Goal: Transaction & Acquisition: Purchase product/service

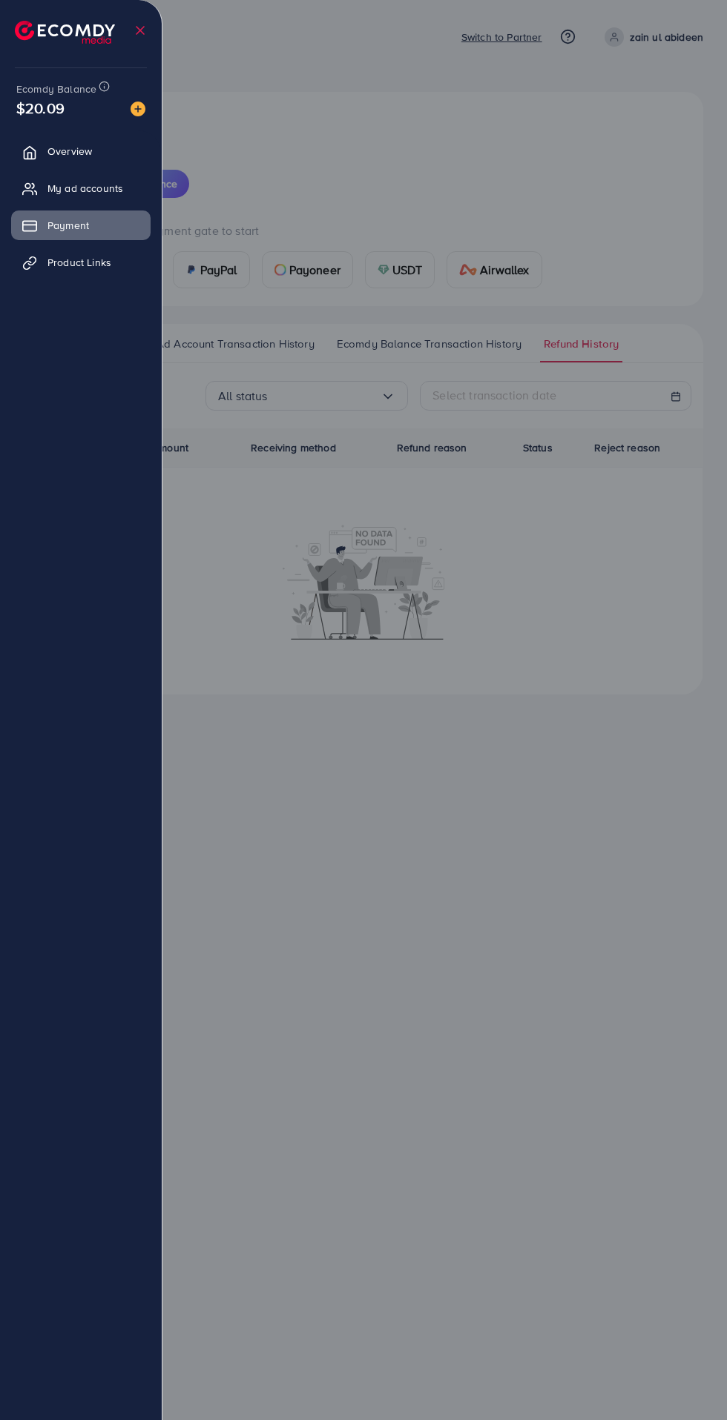
click at [587, 850] on div at bounding box center [363, 852] width 727 height 1704
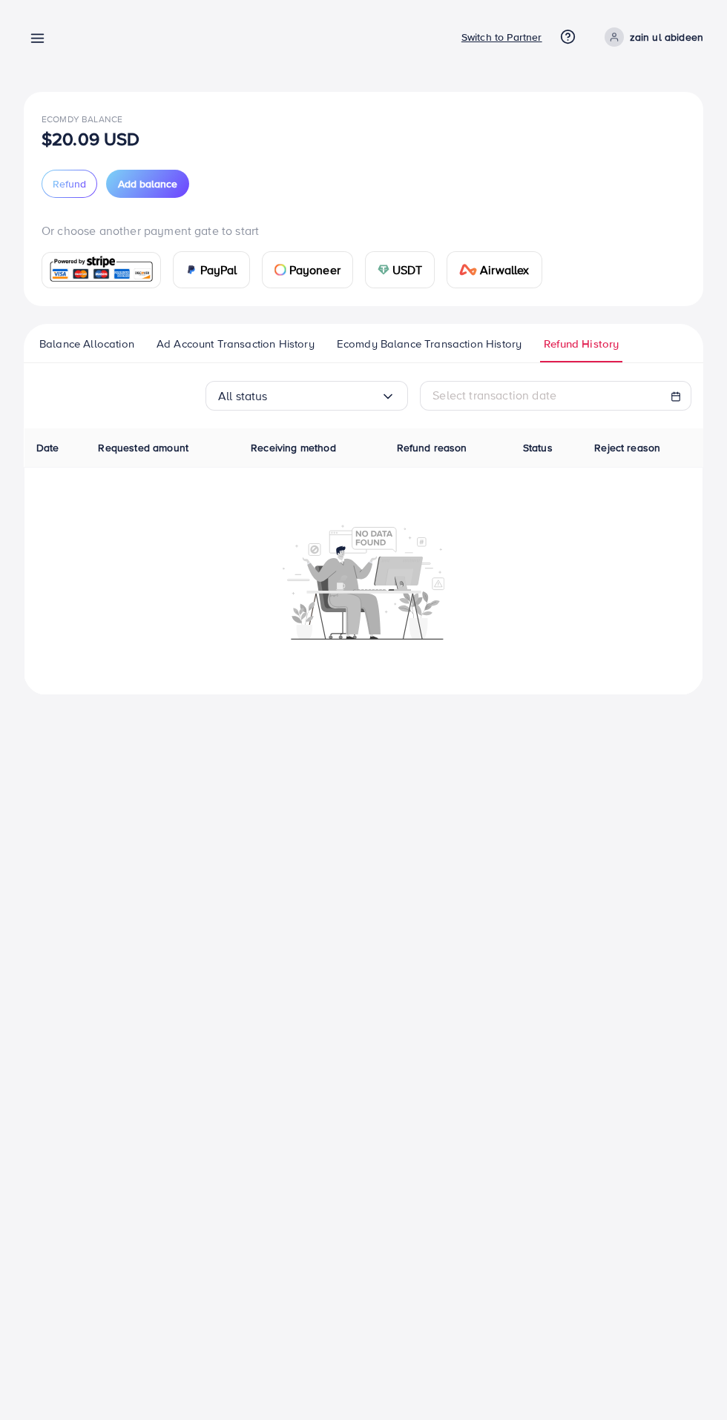
click at [414, 250] on div "PayPal Payoneer USDT Airwallex" at bounding box center [364, 263] width 644 height 49
click at [406, 265] on span "USDT" at bounding box center [407, 270] width 30 height 18
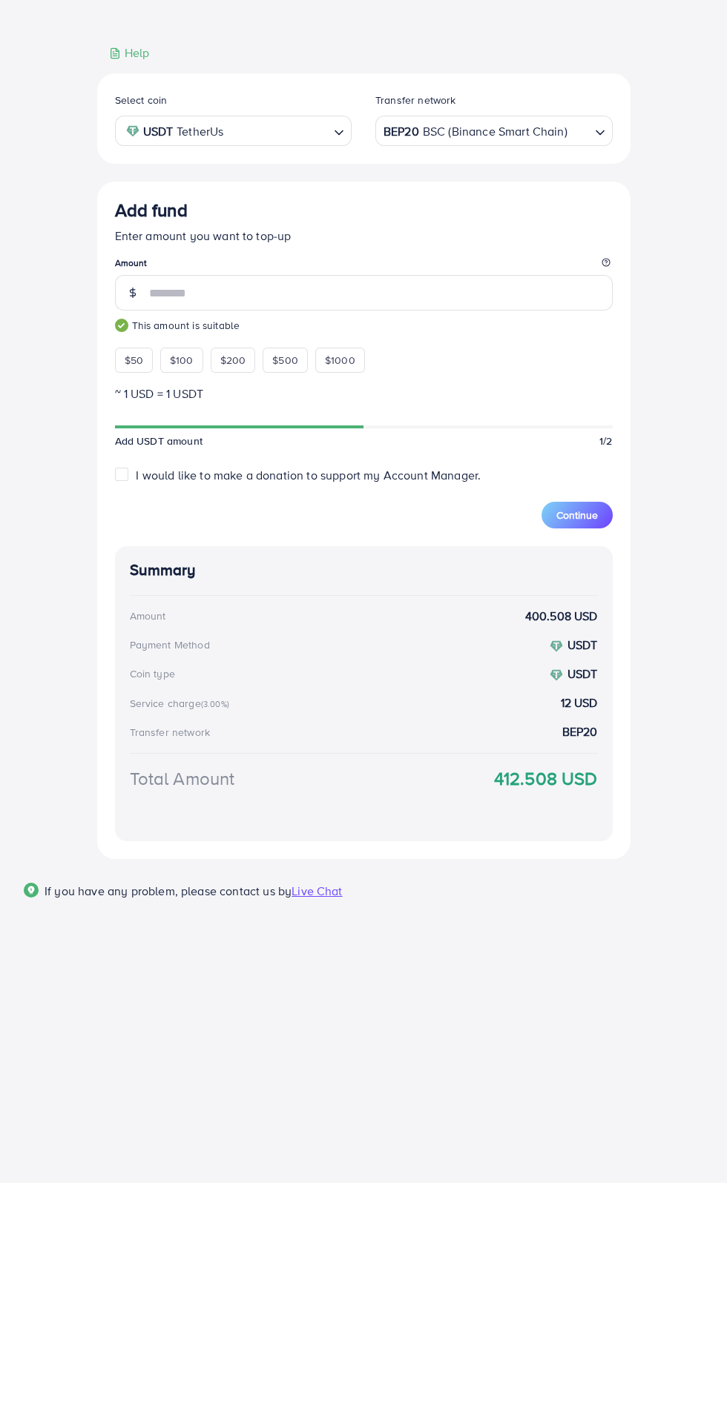
click at [541, 371] on div "BEP20 BSC (Binance Smart Chain)" at bounding box center [485, 367] width 210 height 26
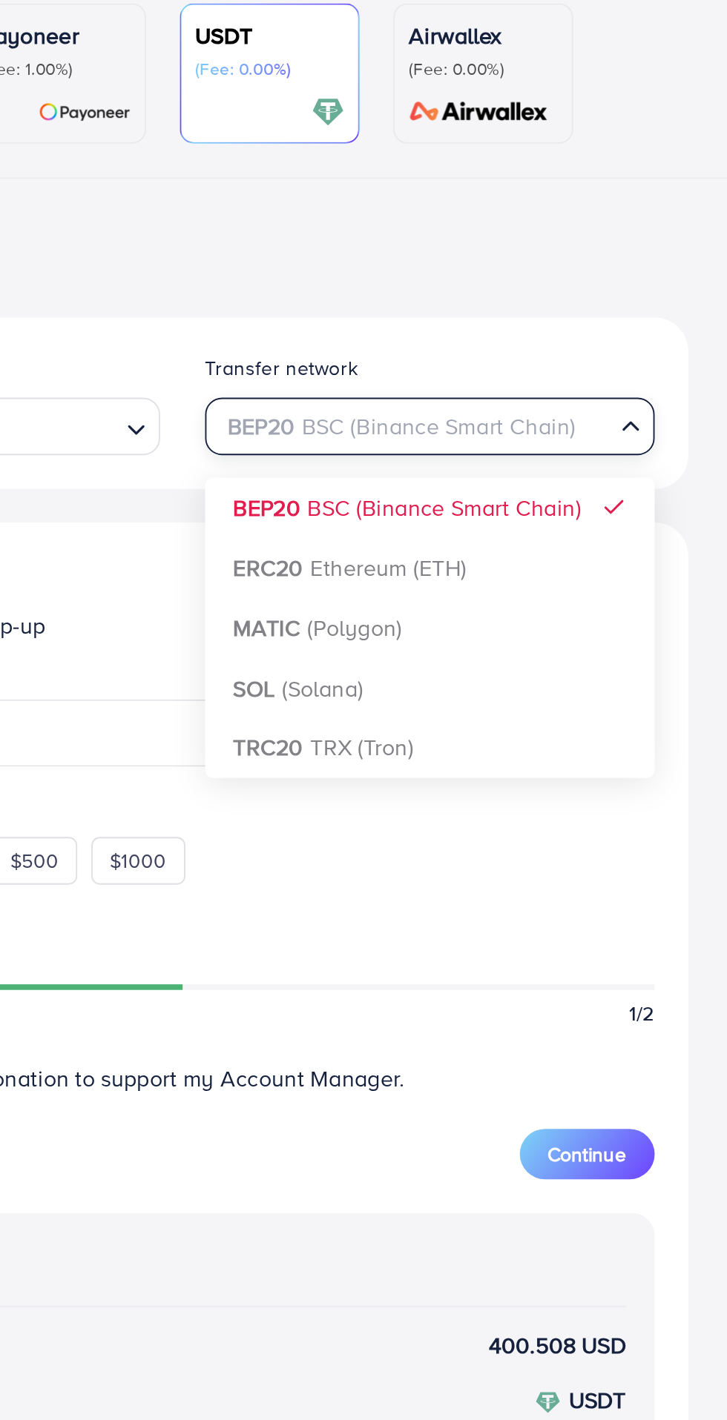
click at [481, 542] on div "Select coin USDT TetherUs Loading... Transfer network BEP20 BSC (Binance Smart …" at bounding box center [363, 704] width 533 height 786
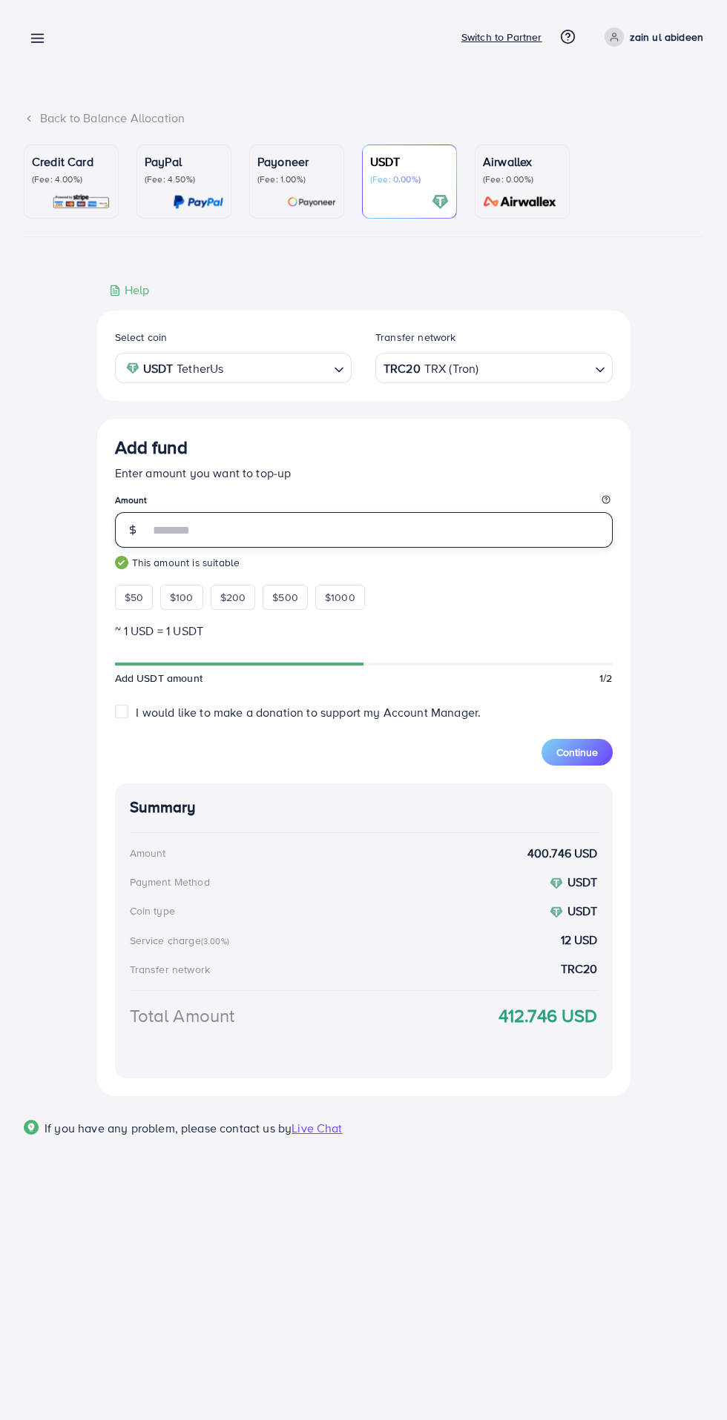
click at [523, 536] on input "***" at bounding box center [380, 530] width 463 height 36
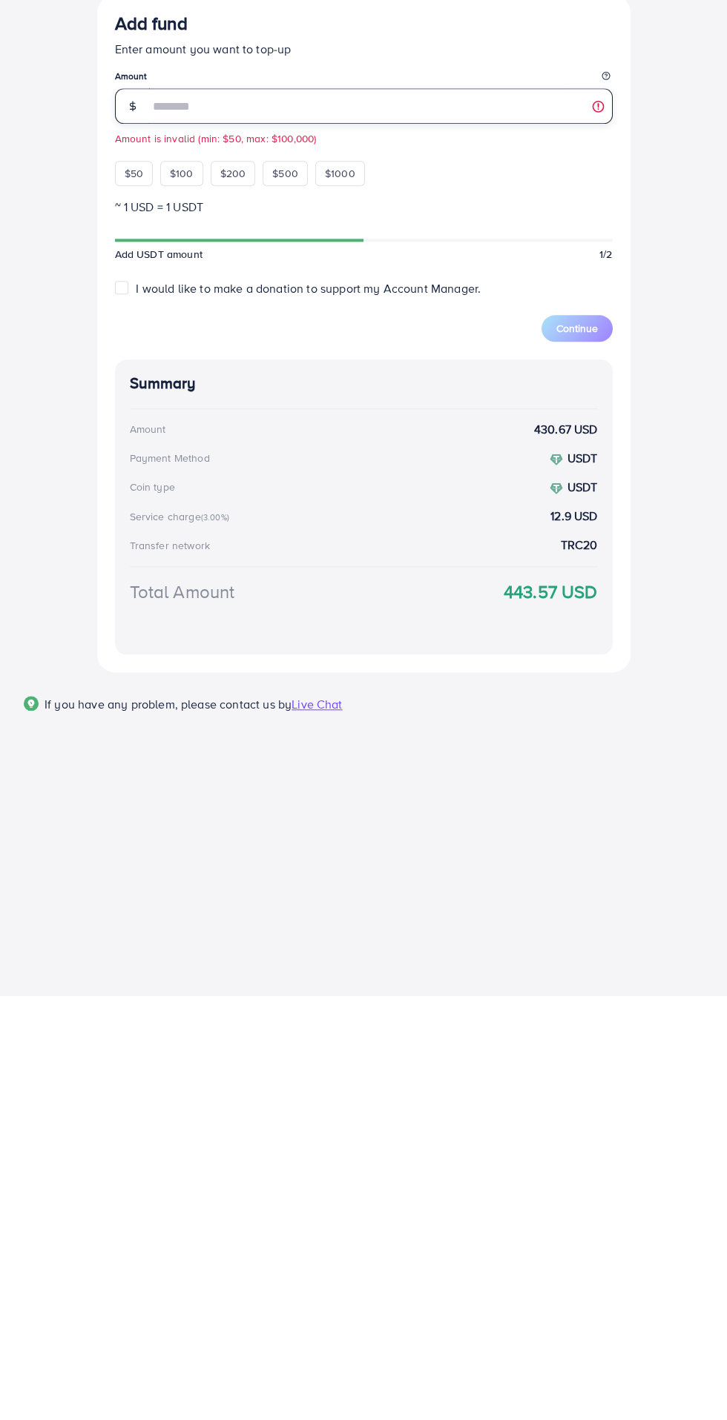
type input "*"
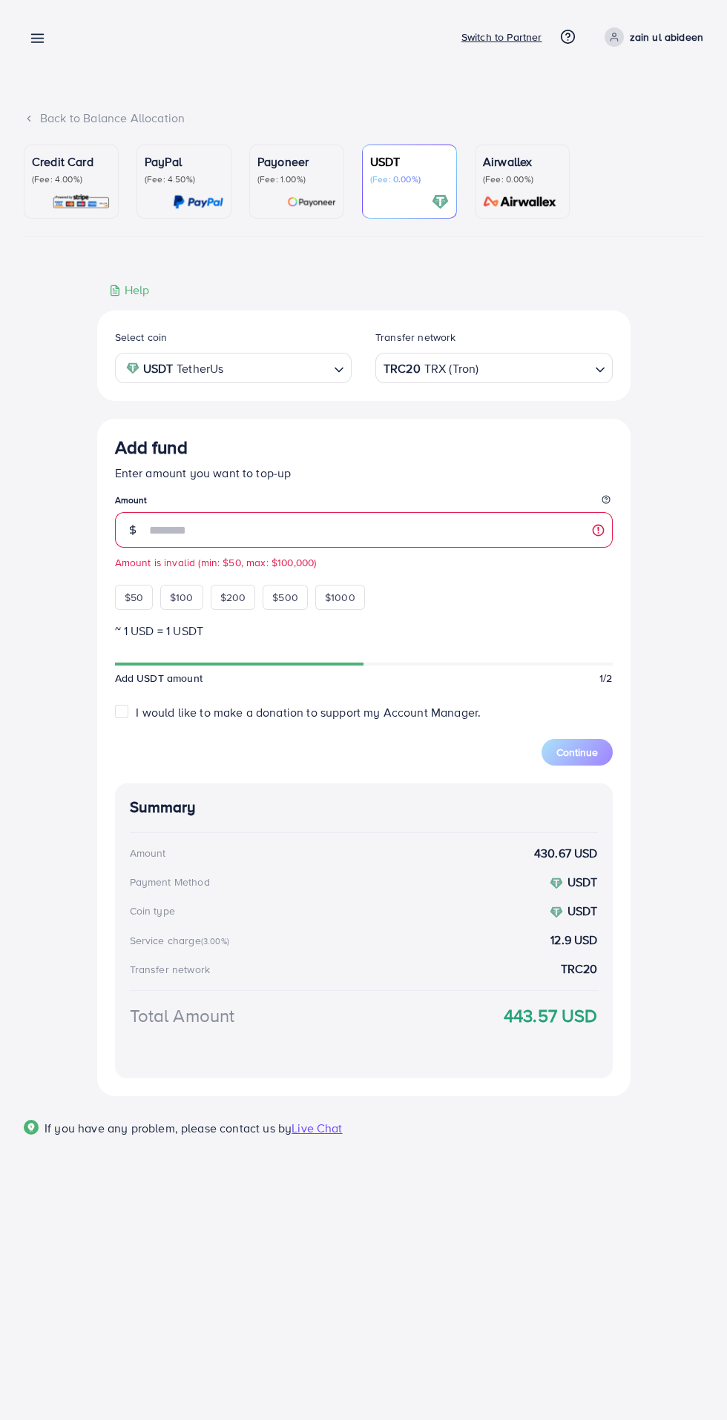
click at [37, 42] on line at bounding box center [38, 42] width 12 height 0
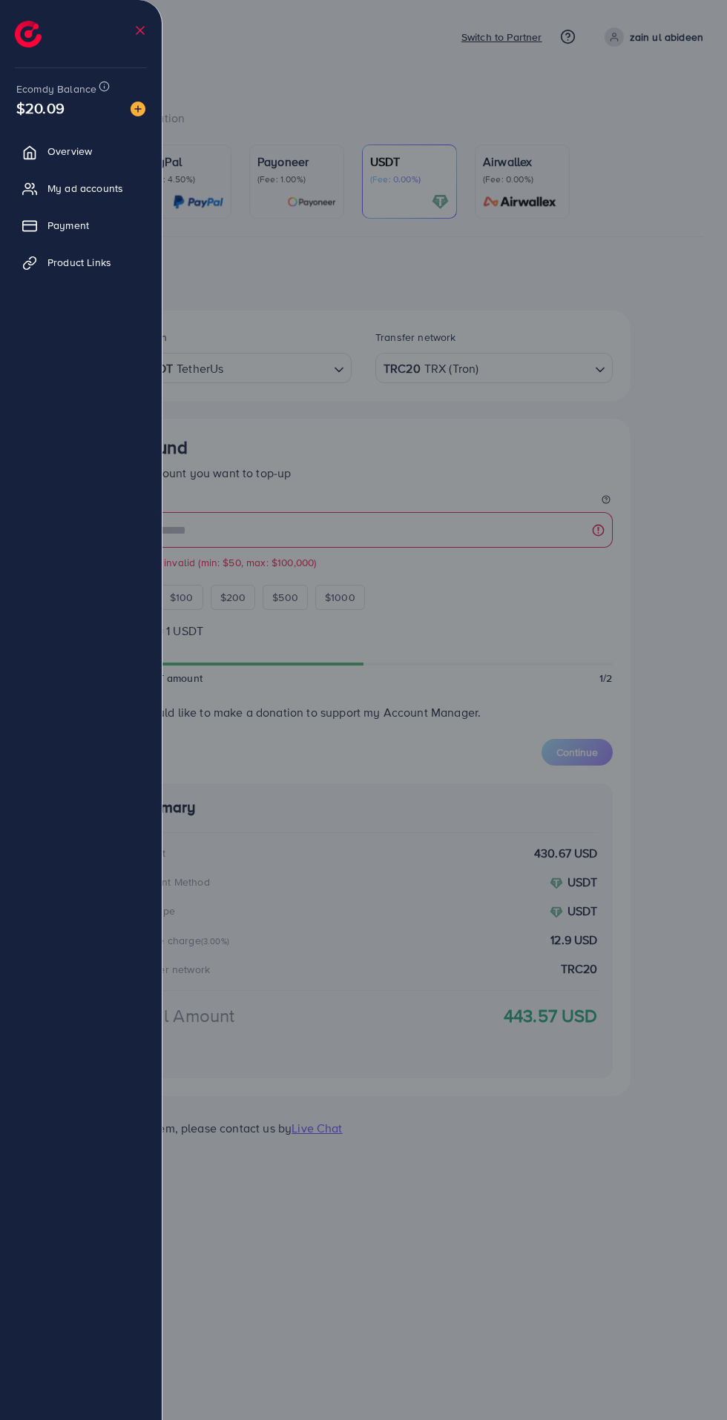
click at [666, 664] on div at bounding box center [363, 852] width 727 height 1704
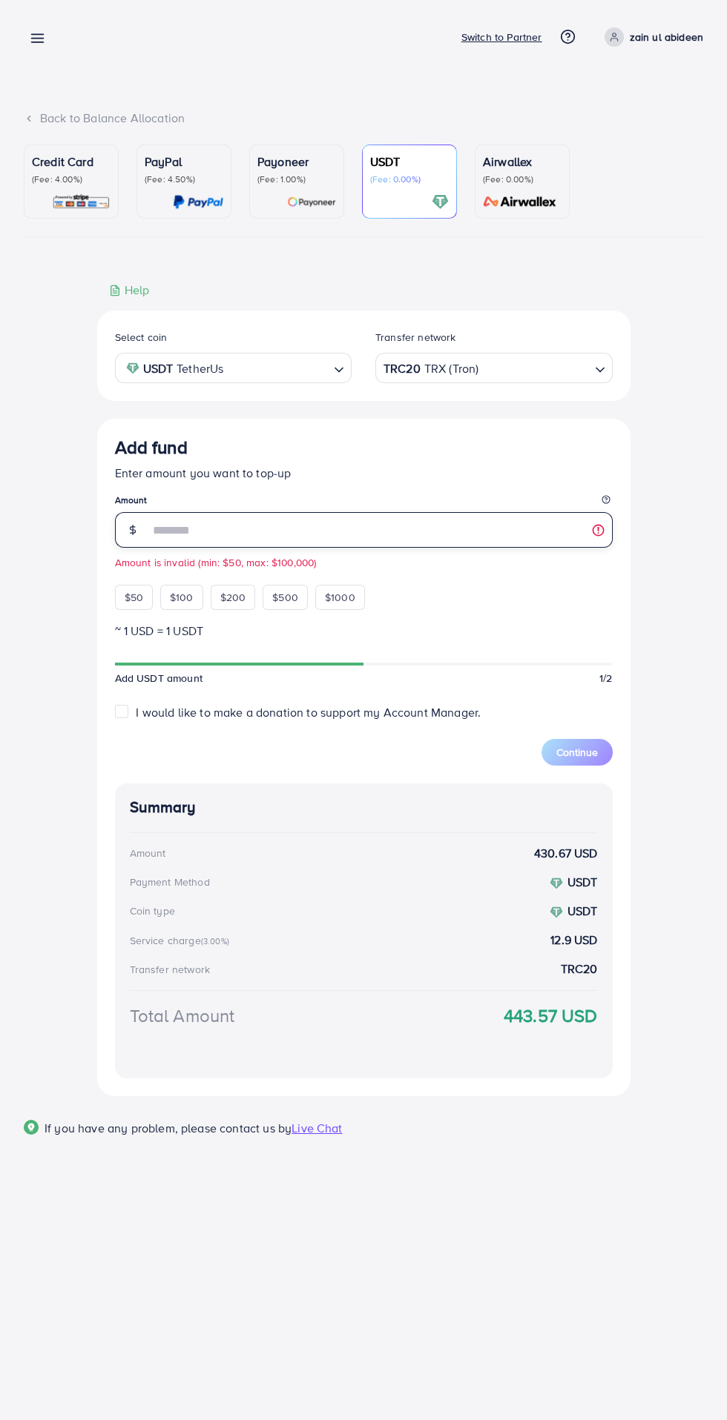
click at [207, 542] on input "*" at bounding box center [380, 530] width 463 height 36
type input "***"
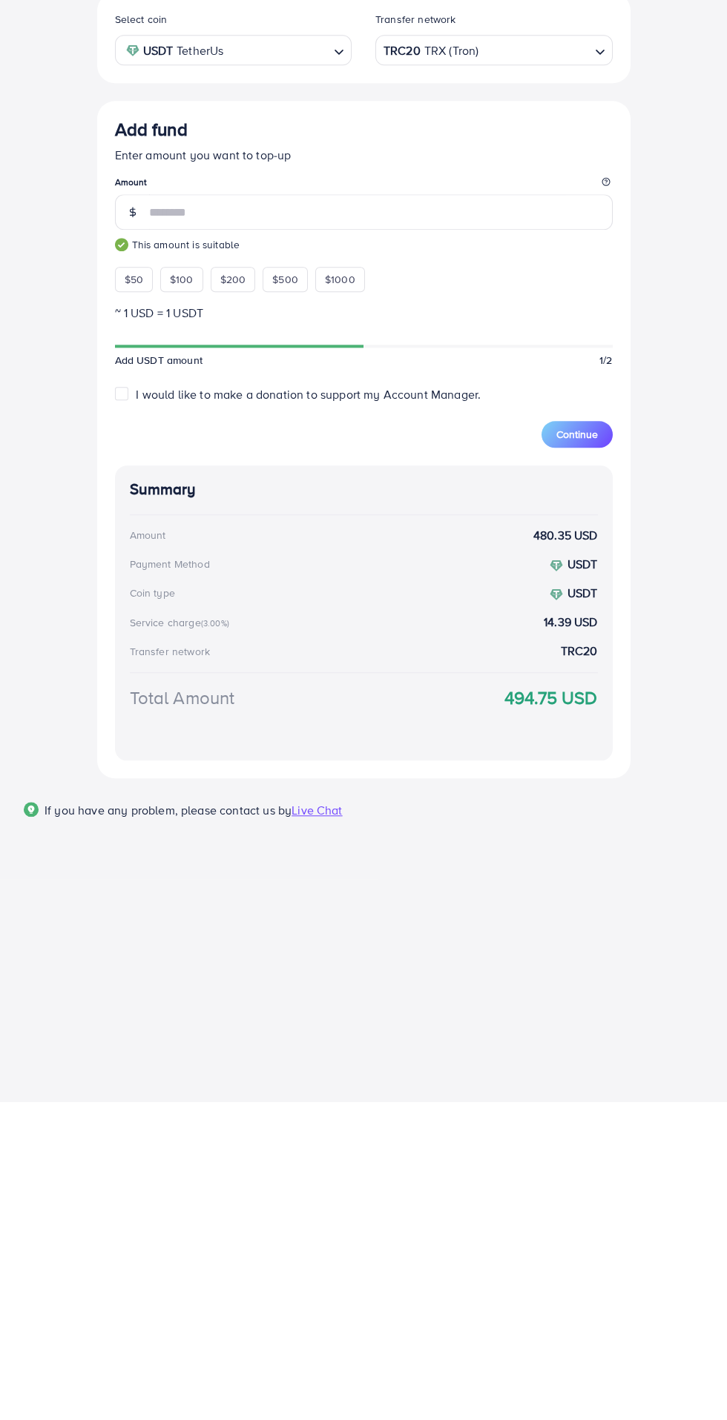
click at [597, 752] on button "Continue" at bounding box center [576, 752] width 71 height 27
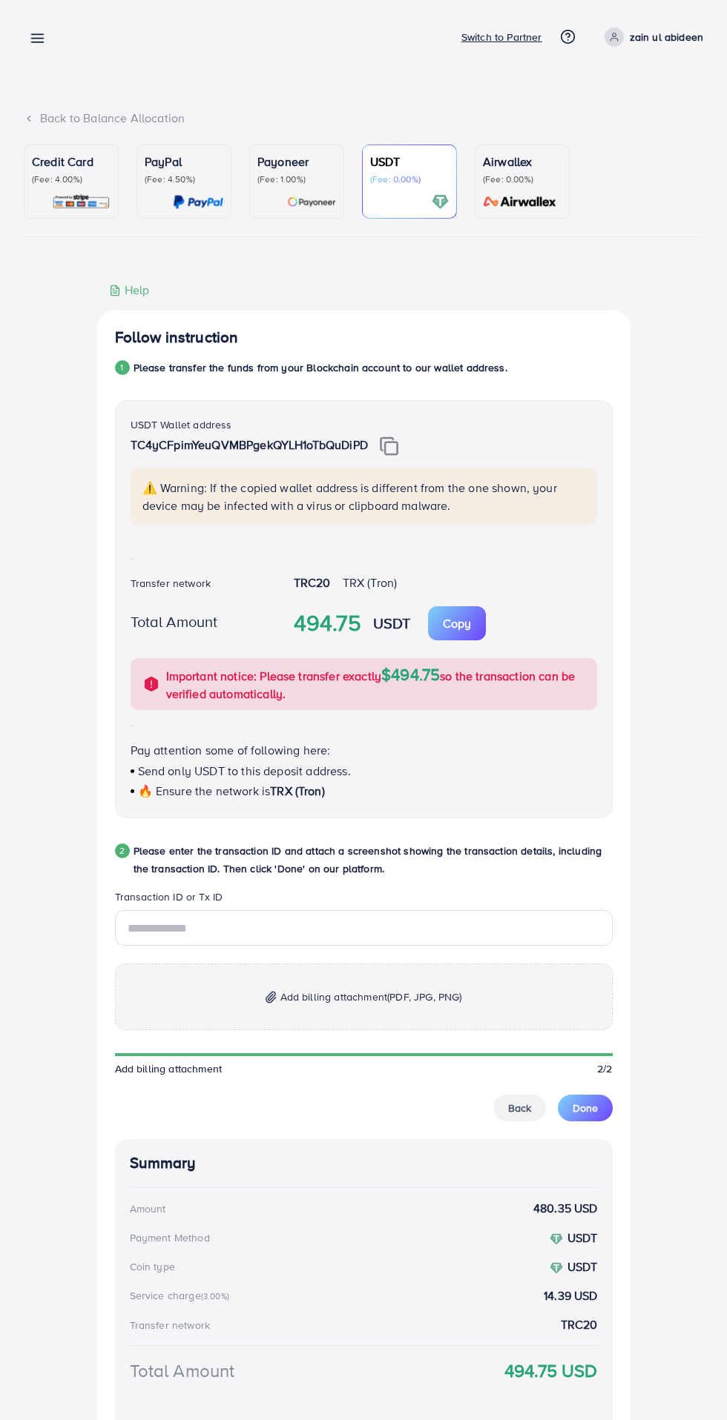
click at [393, 452] on img at bounding box center [389, 446] width 19 height 19
click at [389, 450] on img at bounding box center [389, 446] width 19 height 19
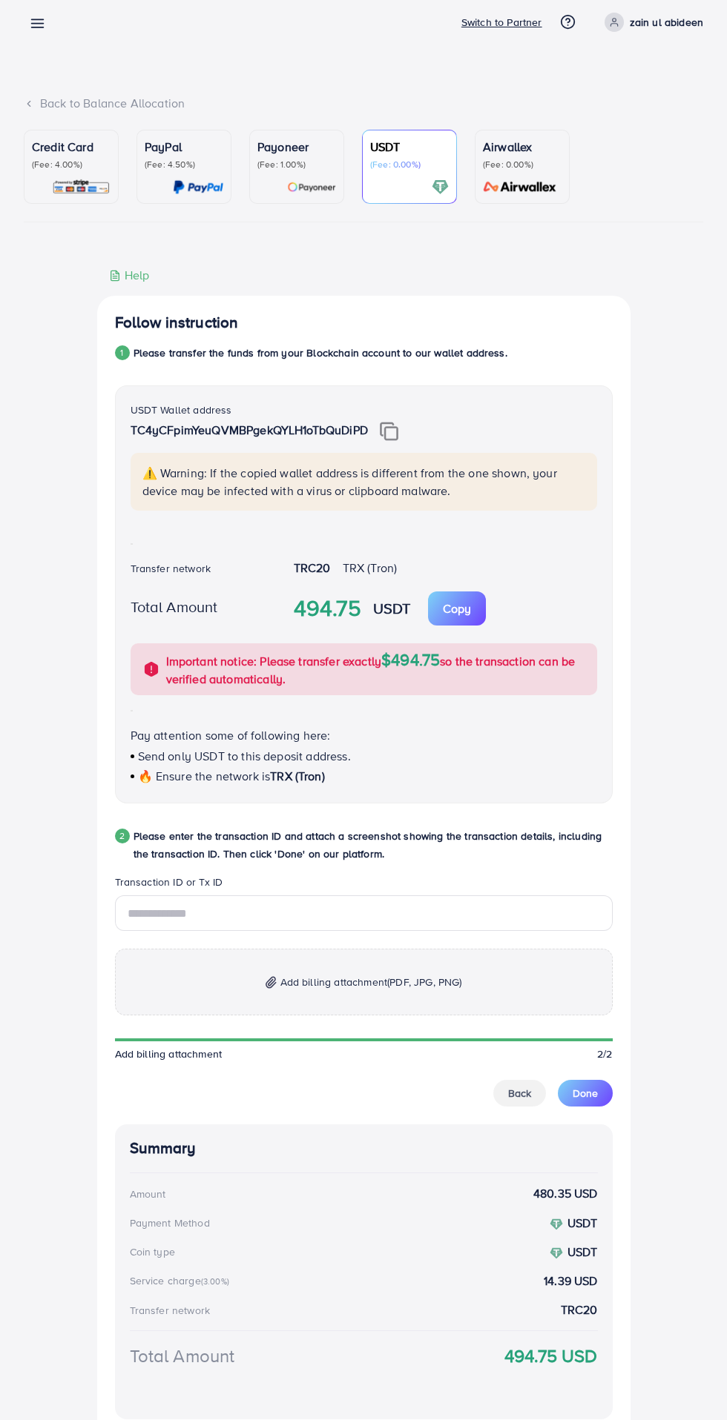
click at [461, 615] on p "Copy" at bounding box center [457, 609] width 28 height 18
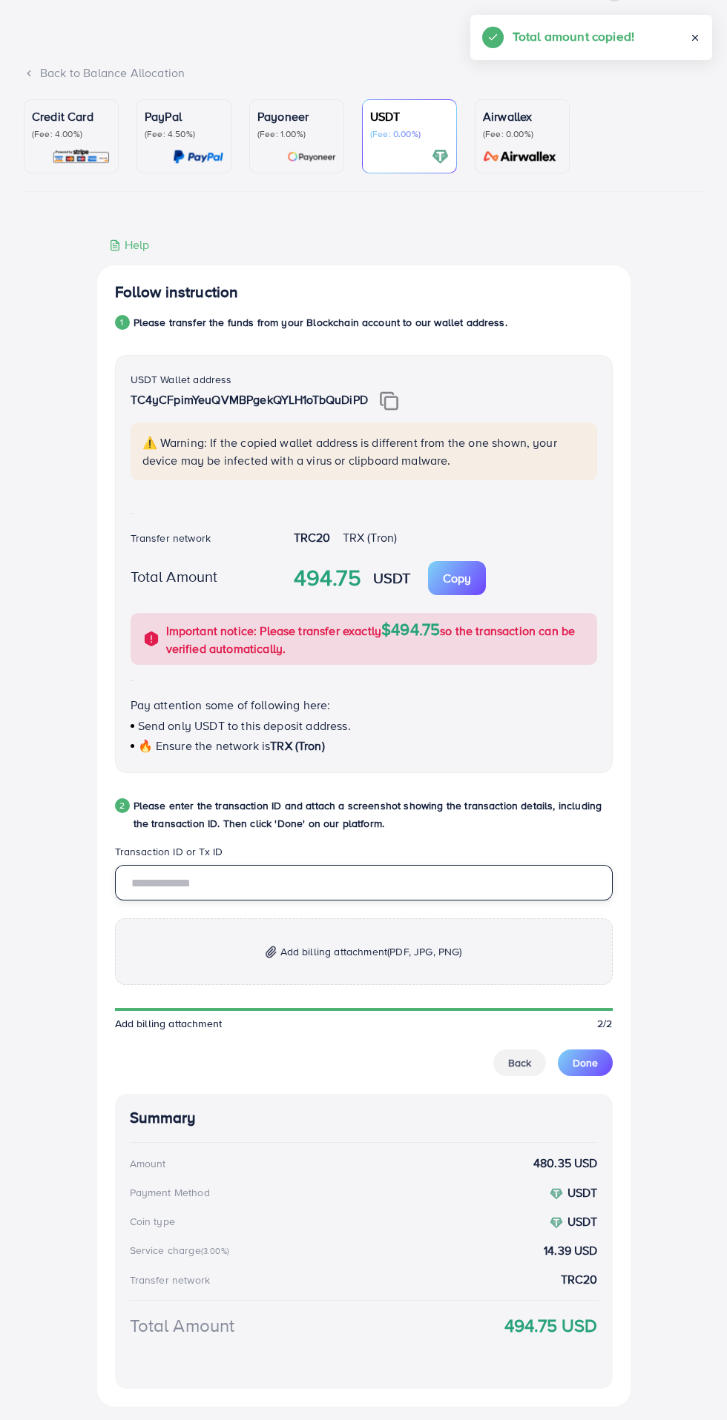
click at [431, 884] on input "text" at bounding box center [363, 883] width 497 height 36
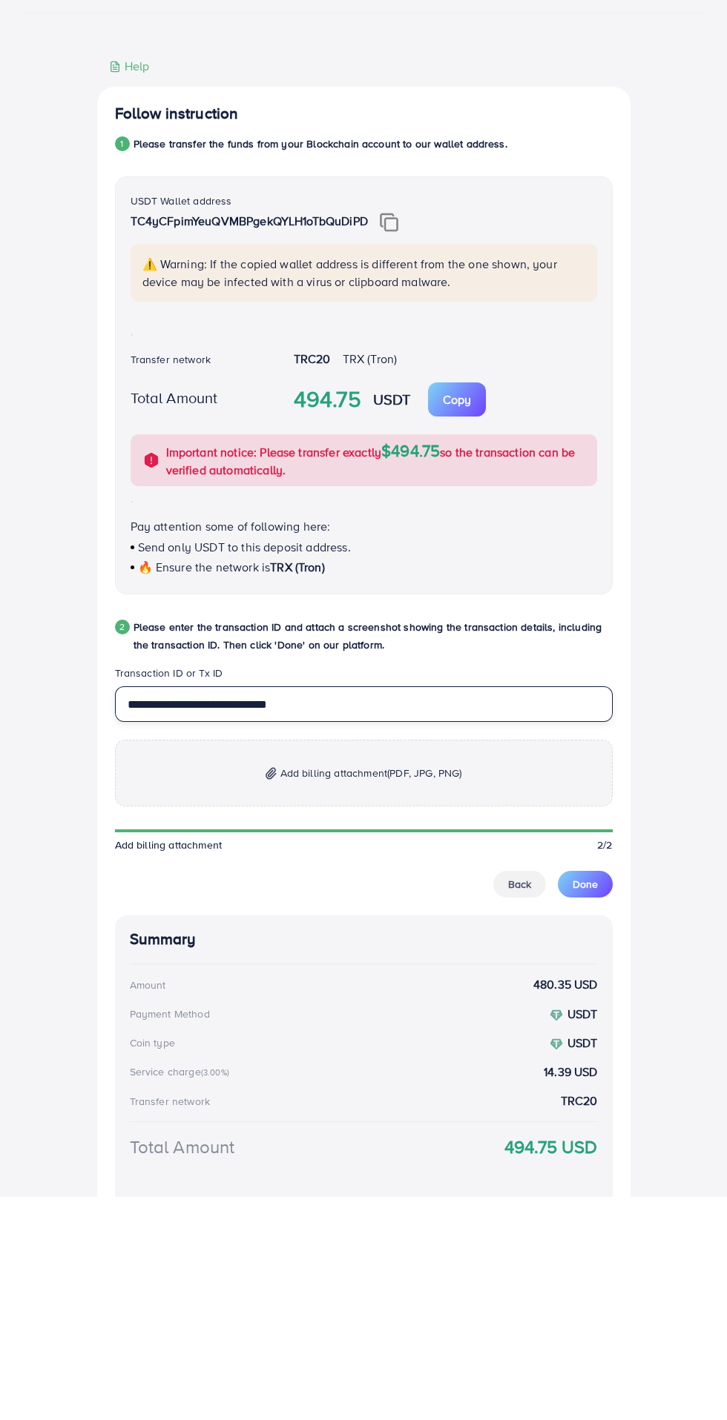
click at [227, 939] on input "**********" at bounding box center [363, 928] width 497 height 36
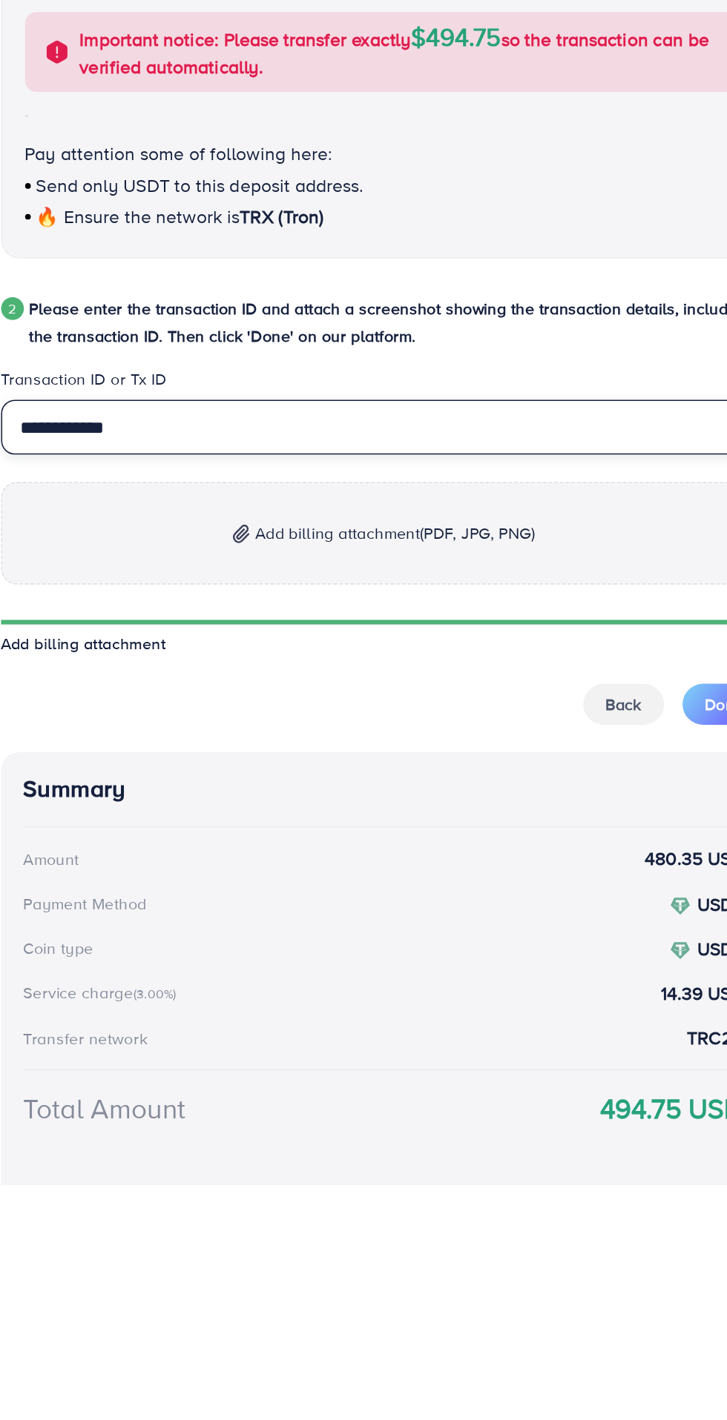
type input "**********"
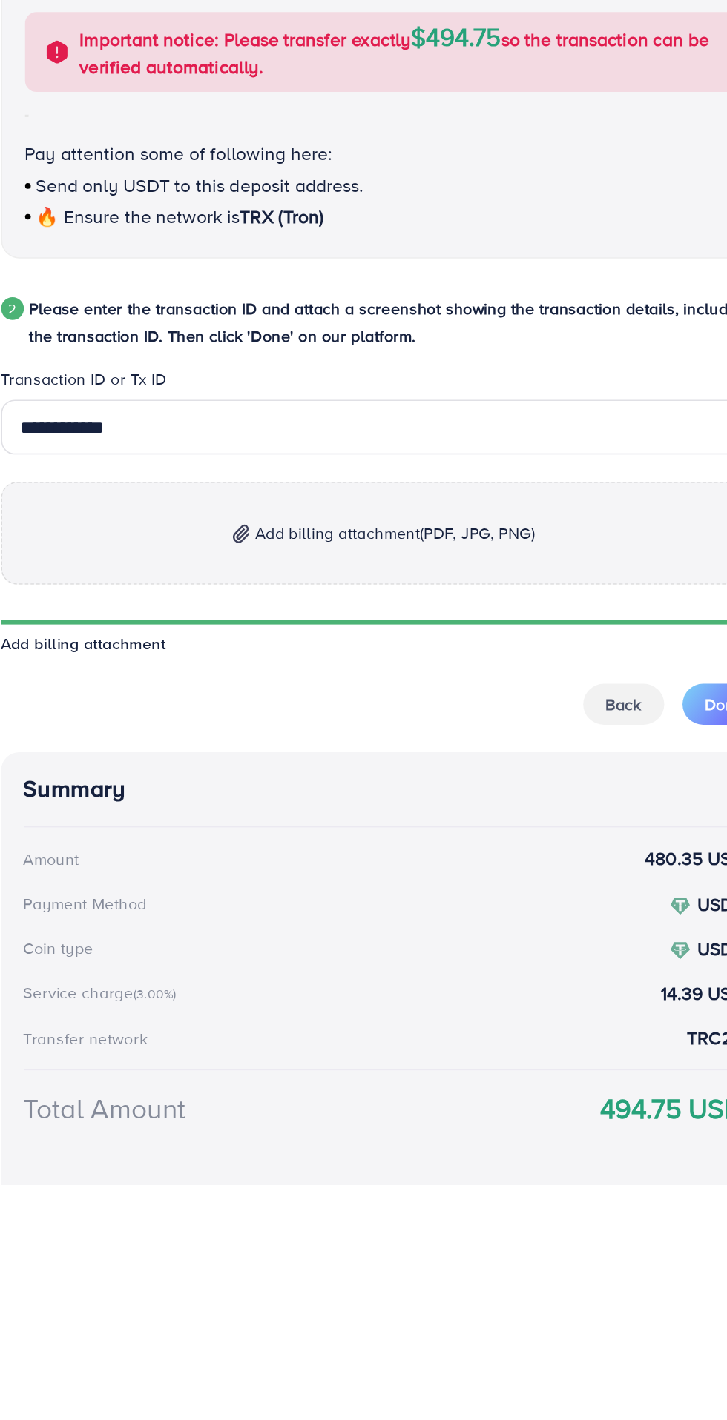
click at [215, 1013] on p "Add billing attachment (PDF, JPG, PNG)" at bounding box center [363, 997] width 497 height 67
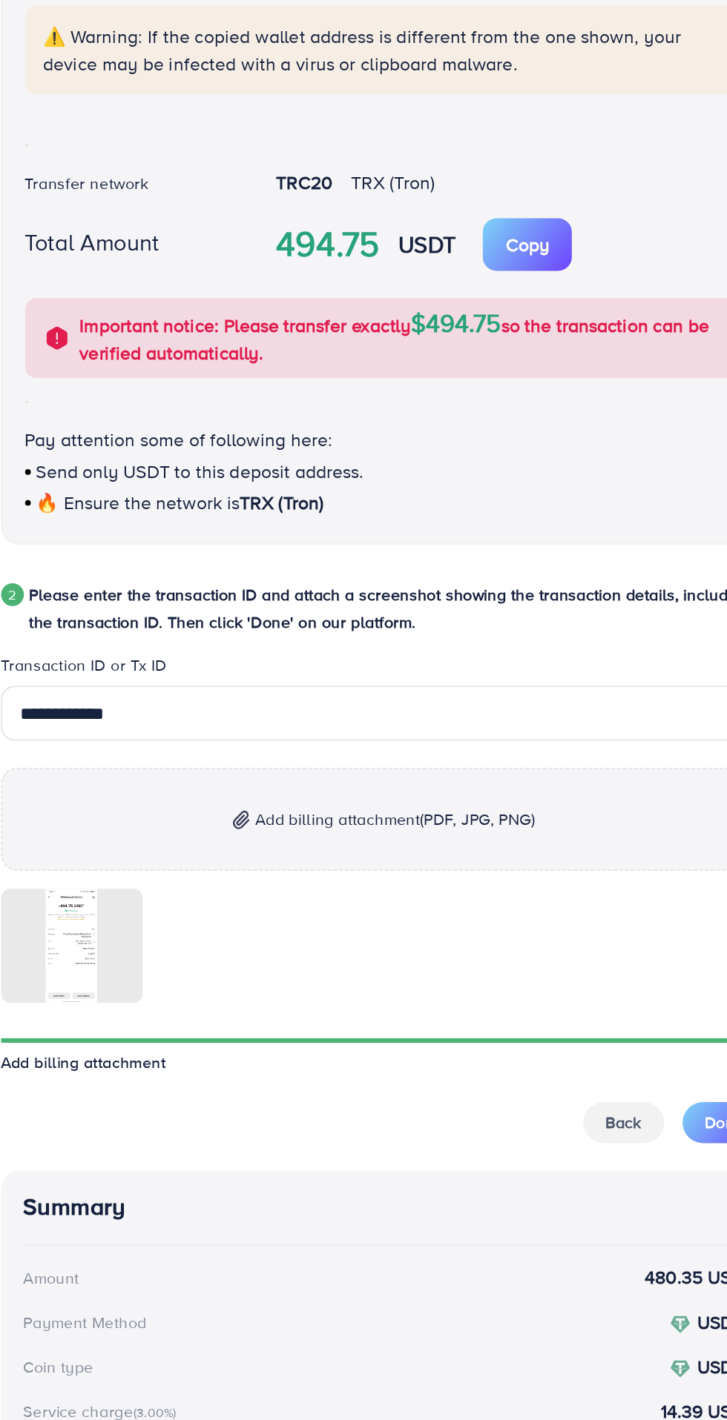
click at [0, 0] on div at bounding box center [0, 0] width 0 height 0
click at [0, 0] on icon at bounding box center [0, 0] width 0 height 0
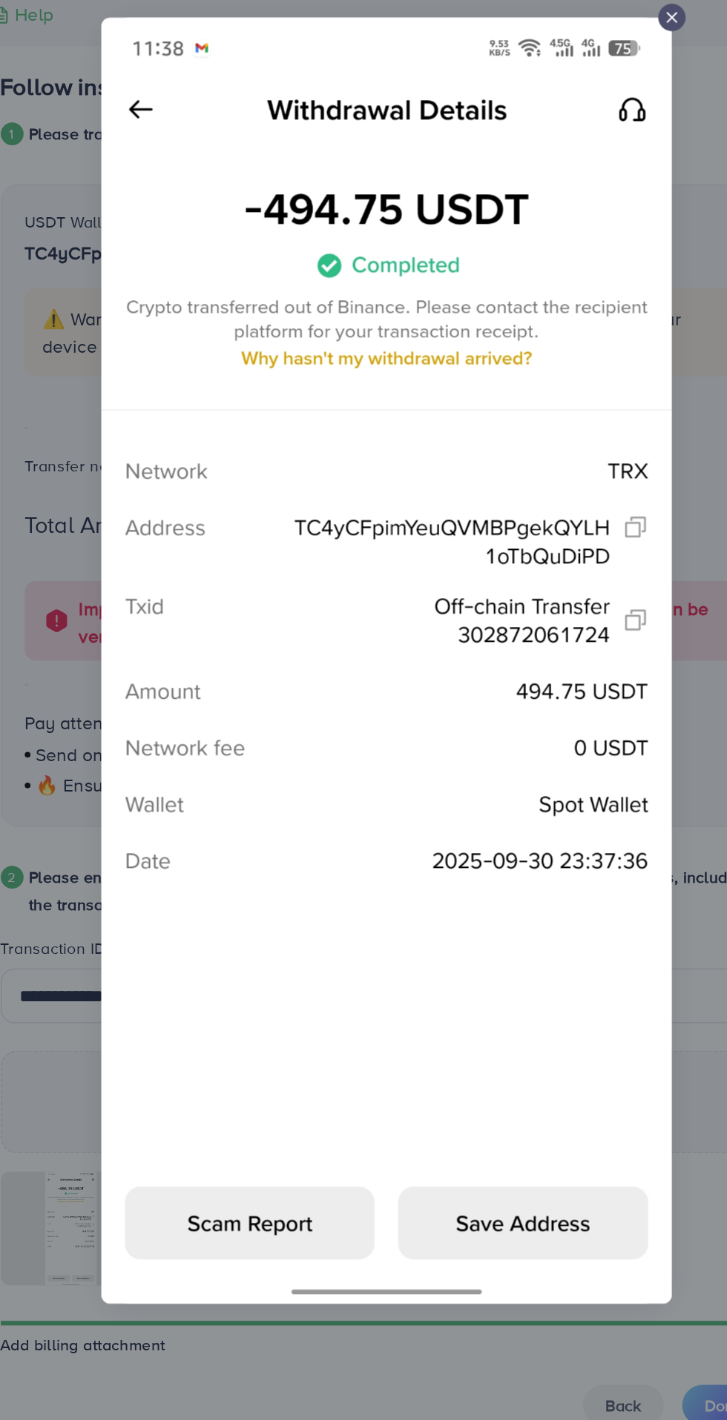
click at [144, 653] on div at bounding box center [363, 710] width 727 height 1420
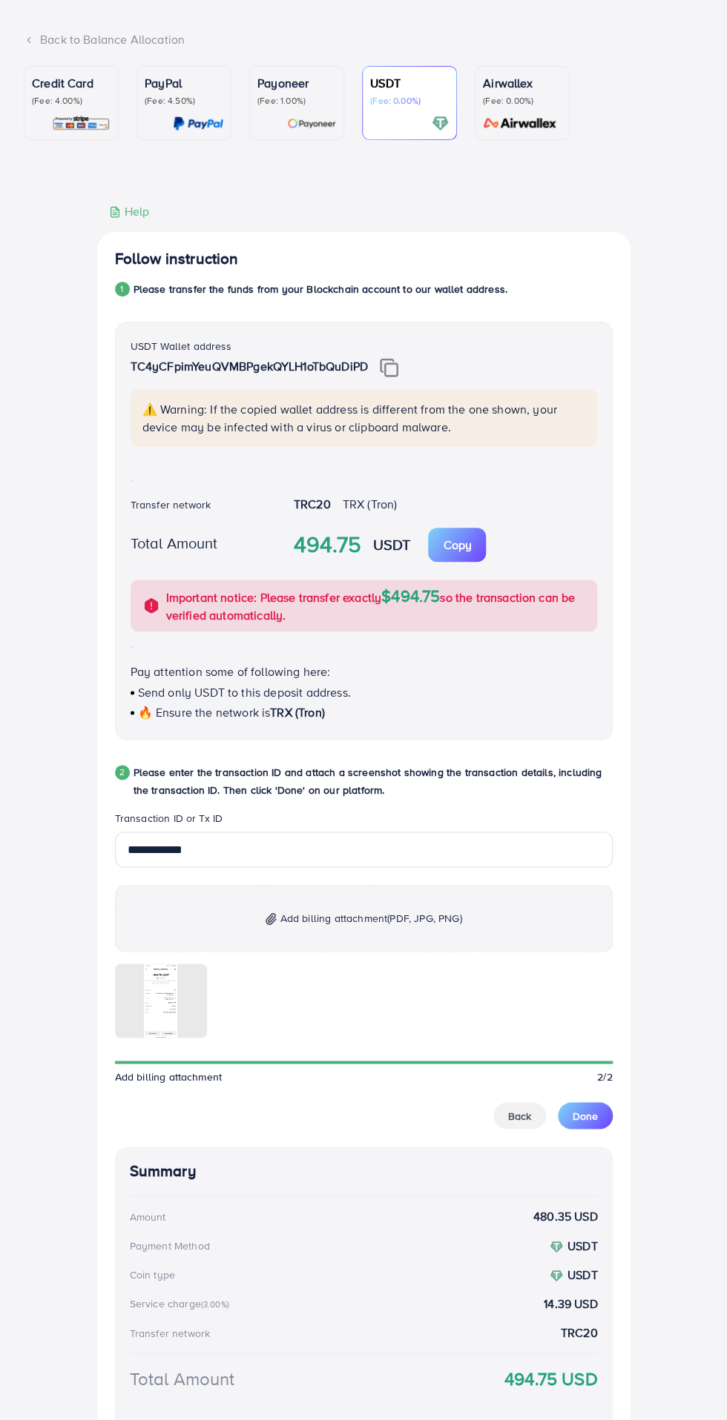
scroll to position [76, 0]
click at [583, 1119] on span "Done" at bounding box center [584, 1118] width 25 height 15
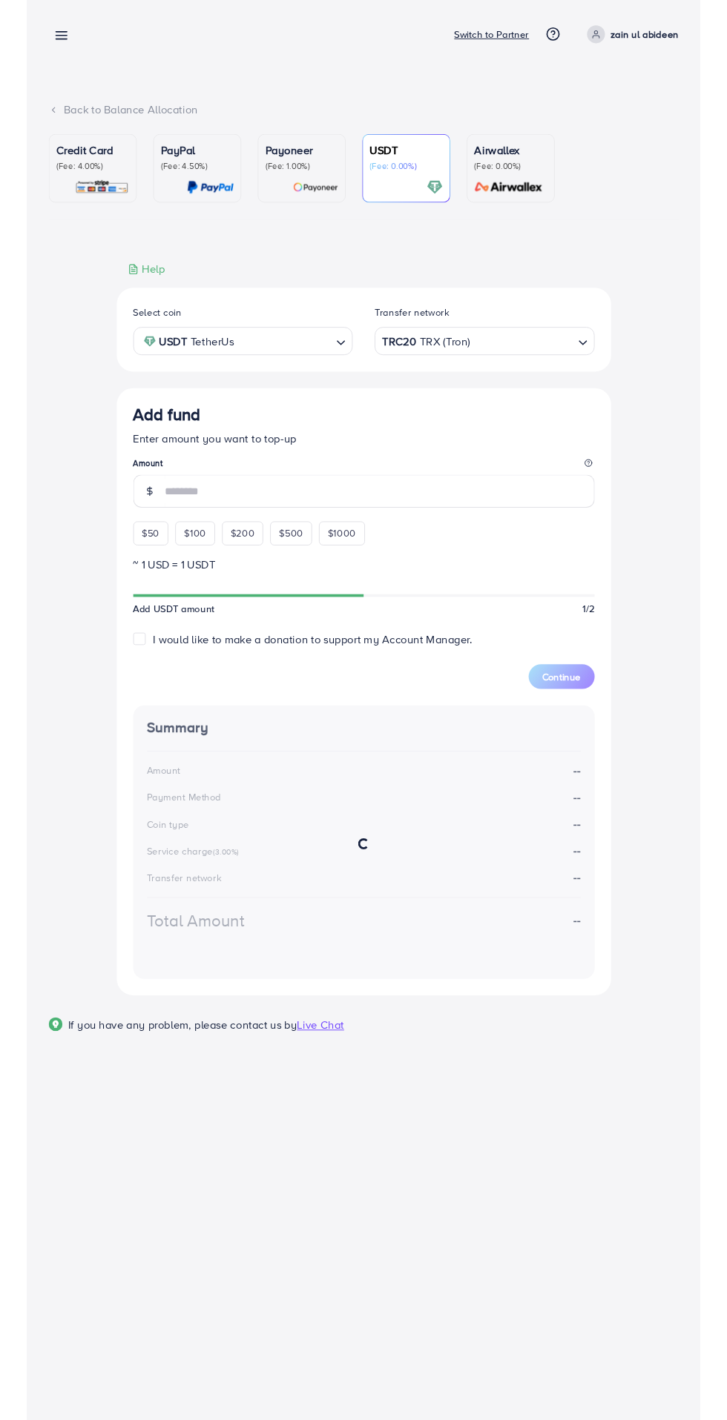
scroll to position [0, 0]
